Goal: Information Seeking & Learning: Learn about a topic

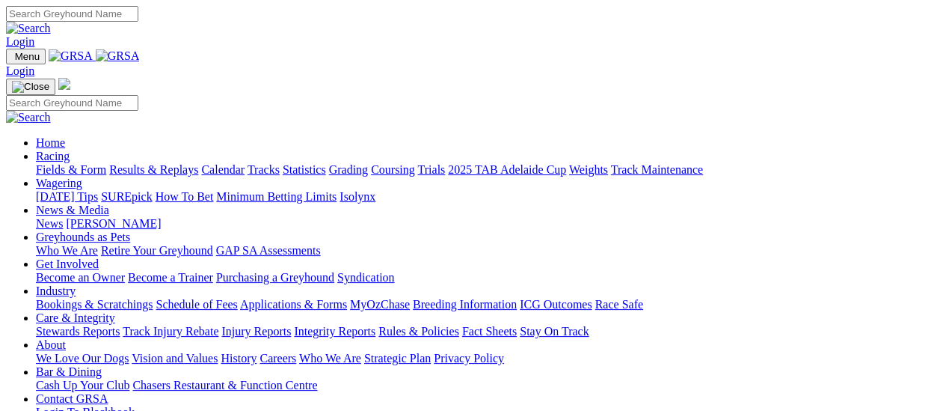
click at [176, 163] on link "Results & Replays" at bounding box center [153, 169] width 89 height 13
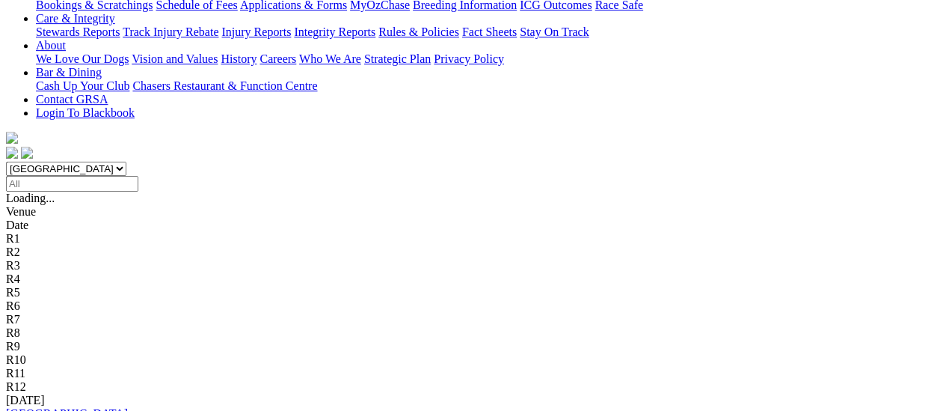
scroll to position [150, 0]
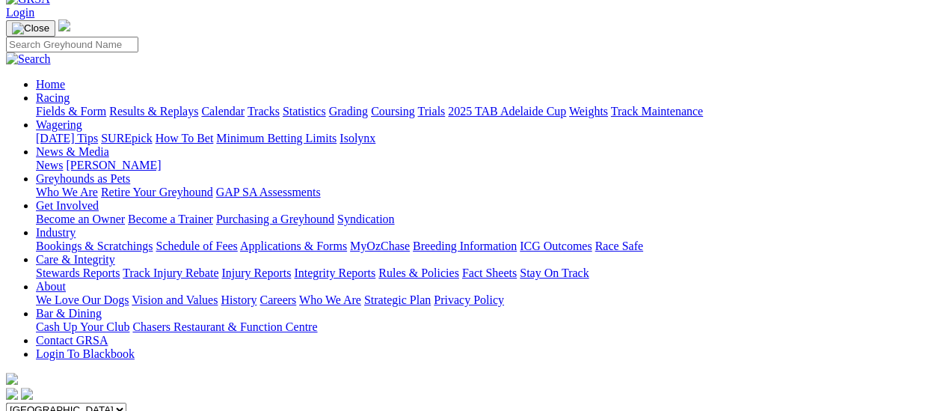
scroll to position [75, 0]
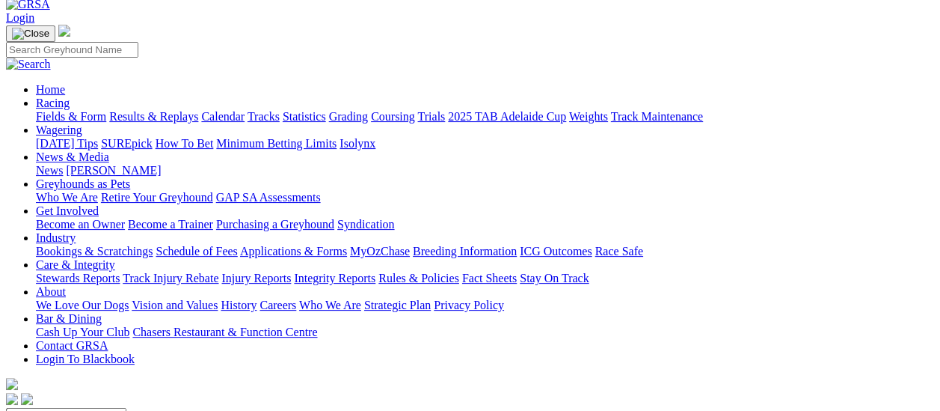
scroll to position [75, 0]
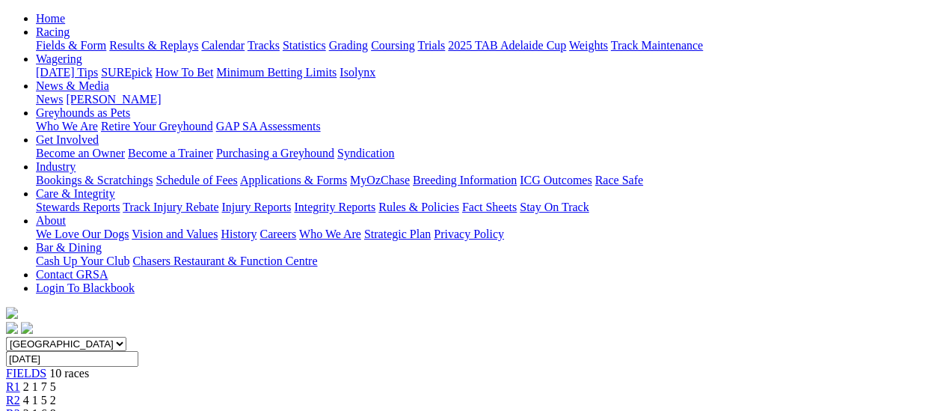
scroll to position [150, 0]
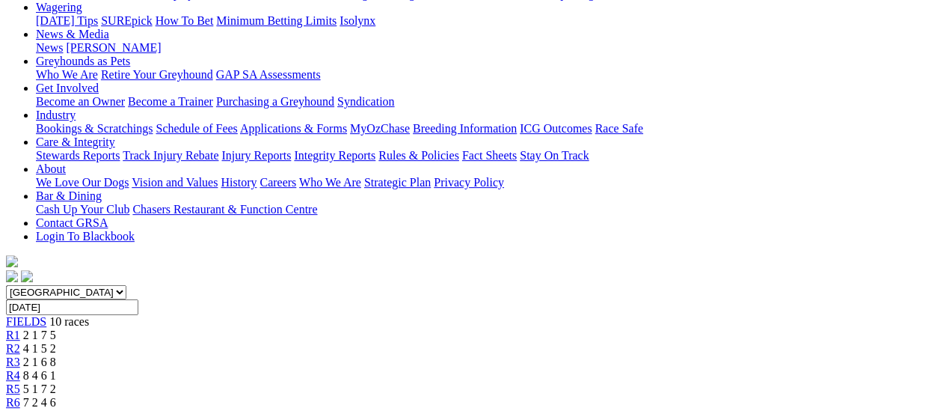
scroll to position [150, 0]
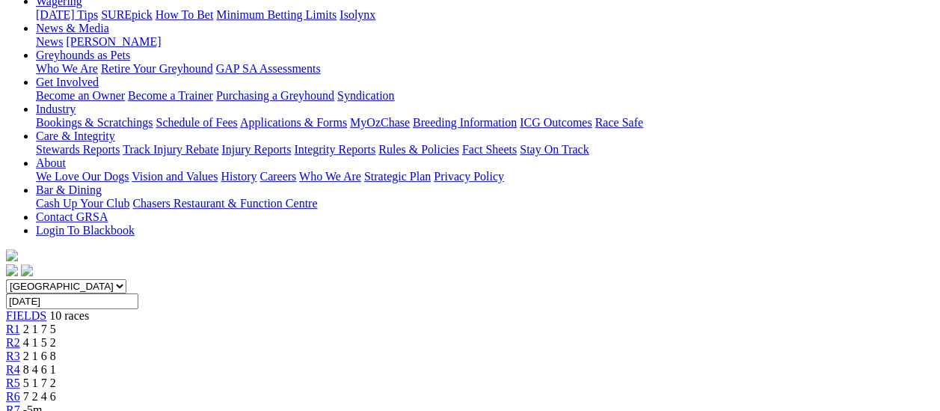
scroll to position [150, 0]
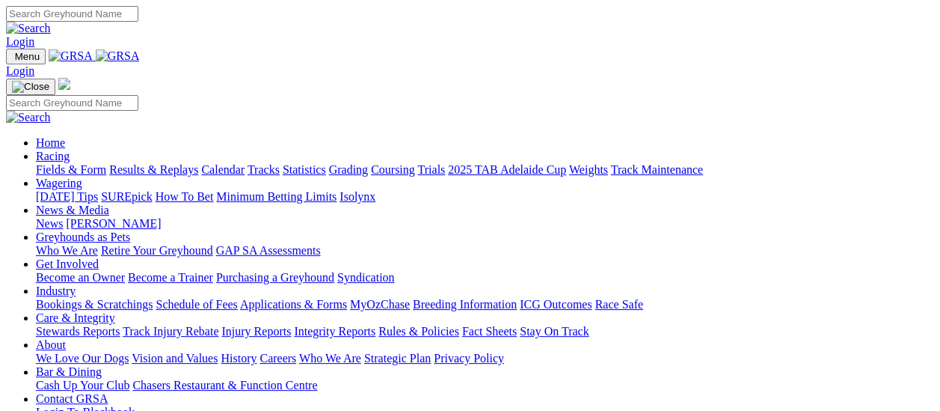
click at [81, 163] on link "Fields & Form" at bounding box center [71, 169] width 70 height 13
click at [159, 163] on link "Results & Replays" at bounding box center [153, 169] width 89 height 13
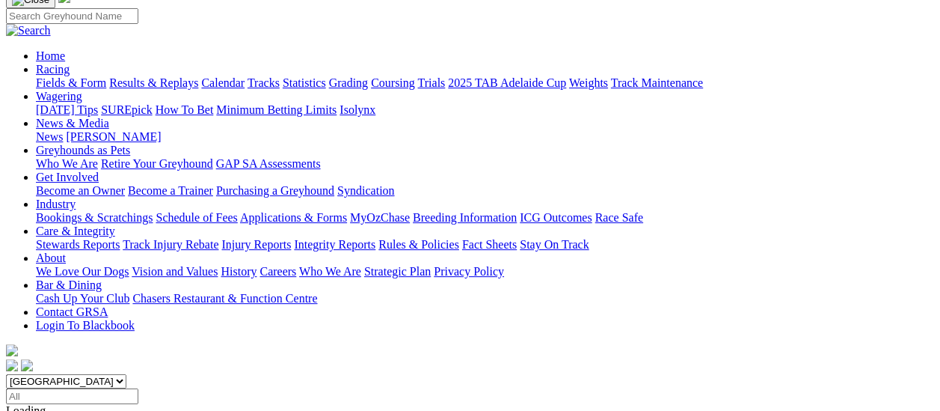
scroll to position [150, 0]
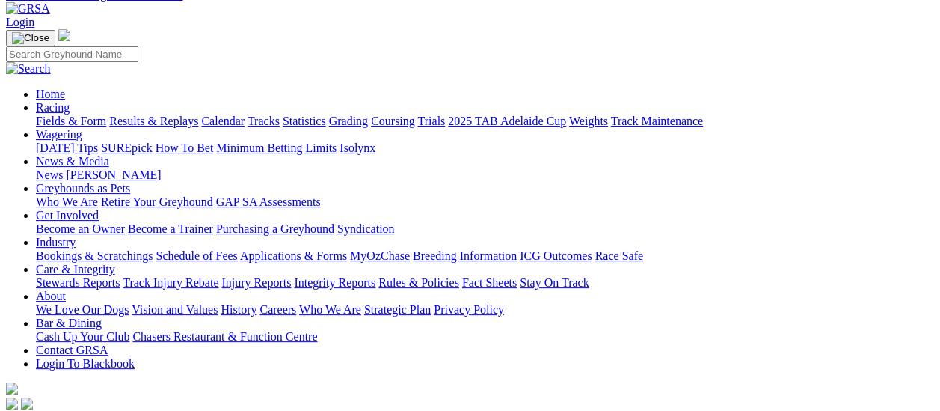
scroll to position [75, 0]
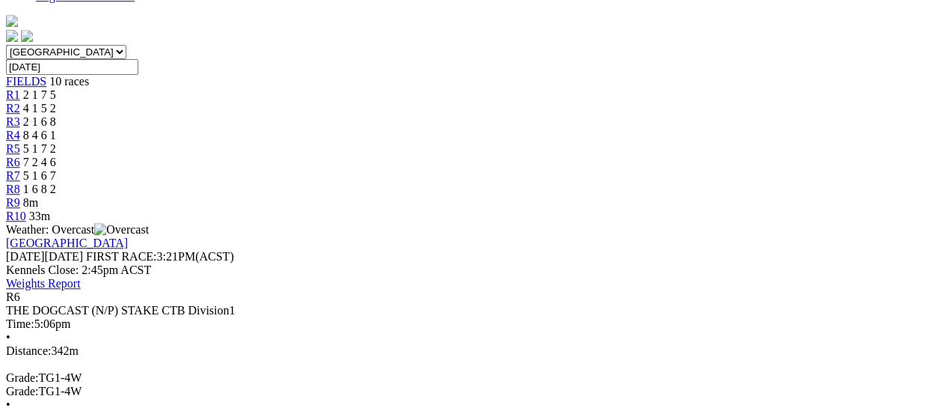
scroll to position [449, 0]
